Goal: Task Accomplishment & Management: Manage account settings

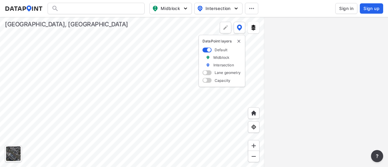
click at [342, 8] on span "Sign in" at bounding box center [346, 8] width 14 height 6
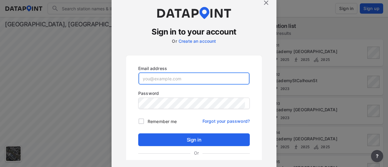
click at [184, 73] on input "email" at bounding box center [194, 78] width 111 height 12
type input "[EMAIL_ADDRESS][DOMAIN_NAME]"
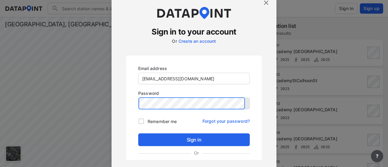
click at [138, 133] on button "Sign in" at bounding box center [194, 139] width 112 height 13
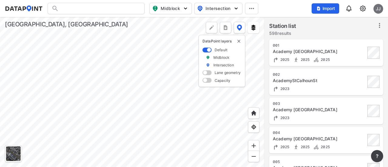
click at [95, 10] on div at bounding box center [96, 9] width 97 height 12
click at [79, 9] on input "Search" at bounding box center [100, 9] width 82 height 10
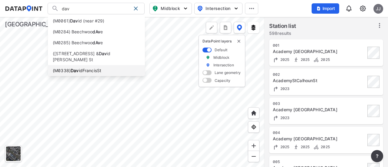
click at [89, 65] on li "(M0338) Dav idFrancisSt" at bounding box center [96, 70] width 97 height 11
type input "(M0338) DavidFrancisSt"
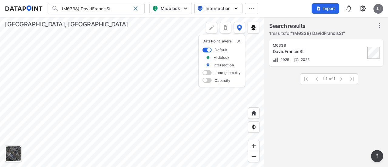
click at [161, 107] on div at bounding box center [132, 92] width 264 height 150
click at [329, 12] on button "Import" at bounding box center [326, 8] width 28 height 10
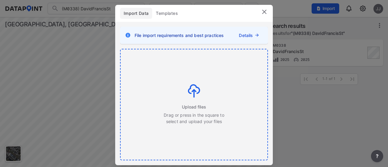
click at [213, 80] on div "Upload files Drag or press in the square to select and upload your files" at bounding box center [194, 104] width 147 height 110
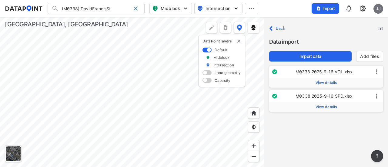
click at [318, 83] on span "View details" at bounding box center [327, 82] width 22 height 5
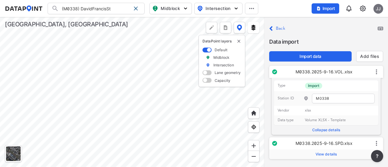
click at [329, 155] on span "View details" at bounding box center [327, 154] width 22 height 5
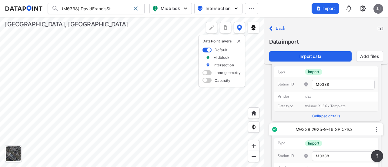
click at [324, 115] on label "Collapse details" at bounding box center [326, 114] width 105 height 7
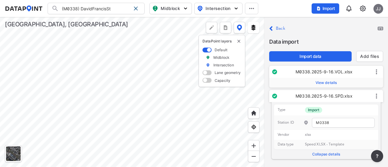
click at [331, 154] on label "Collapse details" at bounding box center [326, 153] width 105 height 7
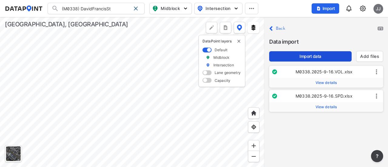
click at [312, 57] on span "Import data" at bounding box center [310, 56] width 73 height 6
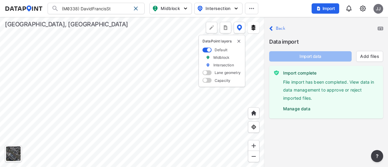
click at [299, 108] on label "Manage data" at bounding box center [330, 107] width 95 height 9
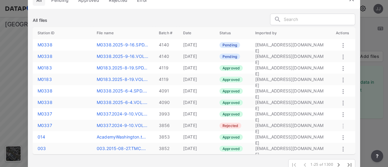
click at [342, 45] on icon at bounding box center [343, 45] width 7 height 7
click at [339, 51] on label "Approve" at bounding box center [333, 51] width 17 height 6
click at [344, 53] on td at bounding box center [343, 57] width 24 height 12
click at [342, 56] on icon at bounding box center [343, 56] width 7 height 7
click at [338, 63] on label "Approve" at bounding box center [333, 63] width 17 height 6
